Goal: Transaction & Acquisition: Purchase product/service

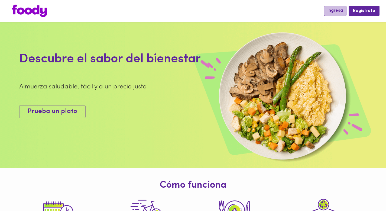
click at [333, 11] on span "Ingresa" at bounding box center [335, 10] width 15 height 5
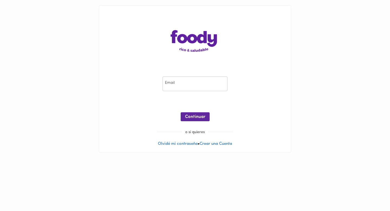
click at [182, 84] on input "email" at bounding box center [195, 83] width 65 height 15
type input "anmi61@hotmail.com"
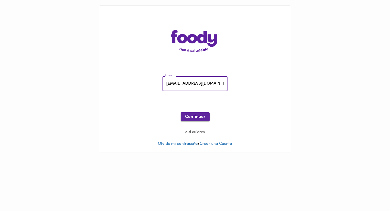
click at [201, 115] on span "Continuar" at bounding box center [195, 116] width 20 height 5
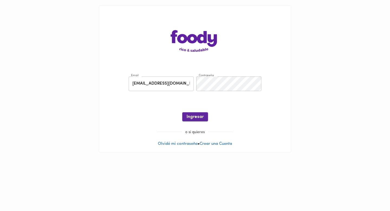
click at [200, 118] on span "Ingresar" at bounding box center [195, 116] width 17 height 5
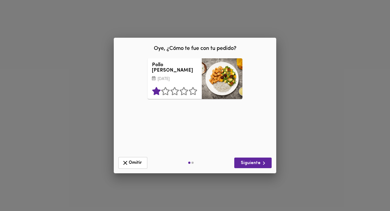
click at [157, 90] on icon at bounding box center [156, 91] width 8 height 8
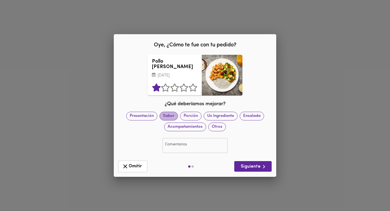
click at [171, 117] on span "Sabor" at bounding box center [169, 116] width 18 height 6
click at [179, 144] on input "text" at bounding box center [195, 145] width 65 height 15
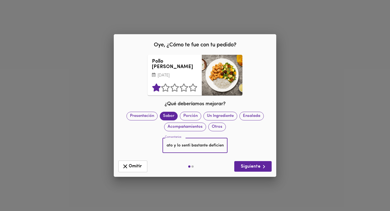
scroll to position [0, 77]
type input "Es la primera vez que no me gustó un plato y lo senti bastante deficiente."
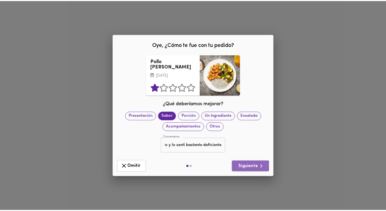
scroll to position [0, 0]
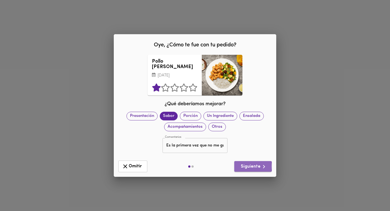
click at [250, 166] on span "Siguiente" at bounding box center [253, 166] width 29 height 7
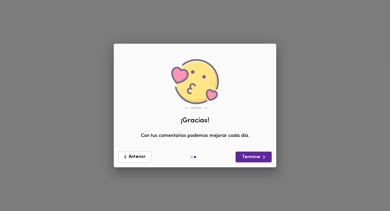
click at [249, 155] on span "Terminar" at bounding box center [253, 157] width 27 height 7
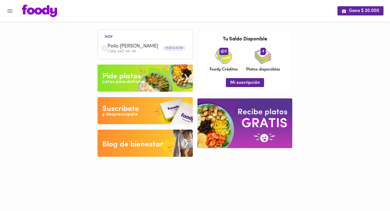
click at [153, 77] on img at bounding box center [145, 77] width 95 height 27
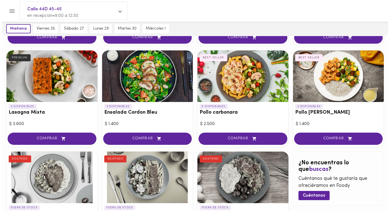
scroll to position [227, 0]
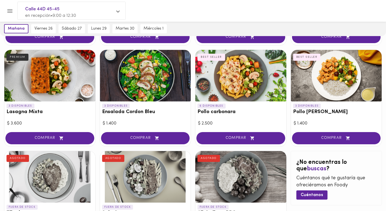
click at [329, 80] on div at bounding box center [336, 75] width 91 height 51
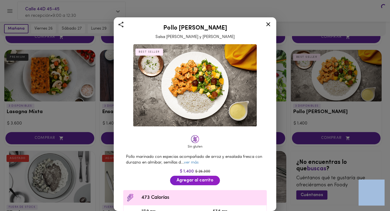
click at [329, 80] on div "Pollo Tikka Massala Salsa de Curry y Coco BEST SELLER Sin gluten Pollo marinado…" at bounding box center [195, 105] width 390 height 211
click at [199, 161] on link "ver más" at bounding box center [191, 162] width 15 height 4
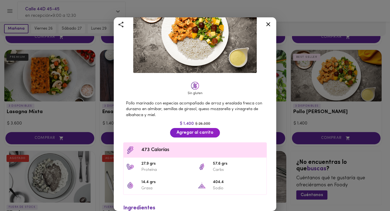
scroll to position [53, 0]
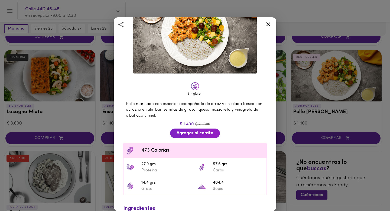
click at [268, 24] on icon at bounding box center [268, 24] width 4 height 4
